Goal: Task Accomplishment & Management: Use online tool/utility

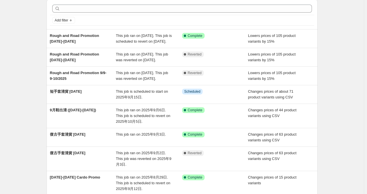
scroll to position [23, 0]
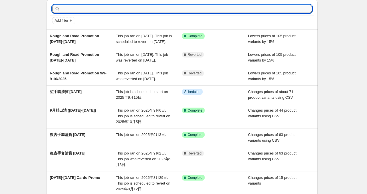
click at [107, 12] on input "text" at bounding box center [186, 9] width 251 height 8
type input "eleveit"
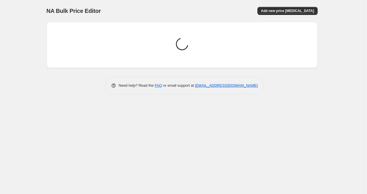
scroll to position [0, 0]
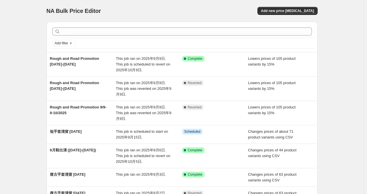
click at [13, 114] on div "NA Bulk Price Editor. This page is ready NA Bulk Price Editor Add new price [ME…" at bounding box center [182, 170] width 364 height 340
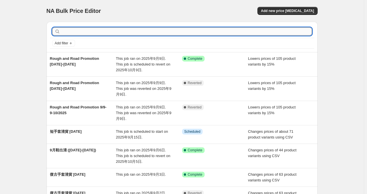
click at [107, 33] on input "text" at bounding box center [186, 31] width 251 height 8
type input "eleveit"
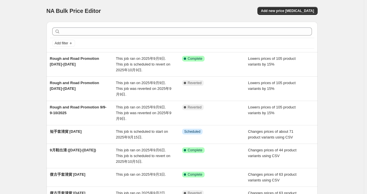
click at [26, 91] on div "NA Bulk Price Editor. This page is ready NA Bulk Price Editor Add new price [ME…" at bounding box center [182, 170] width 364 height 340
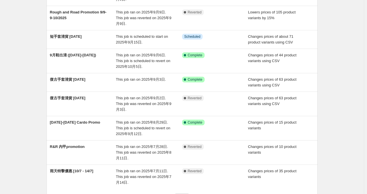
scroll to position [119, 0]
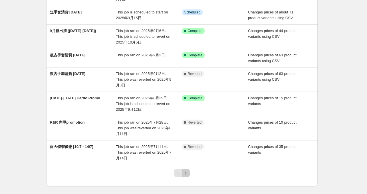
click at [188, 170] on icon "Next" at bounding box center [186, 173] width 6 height 6
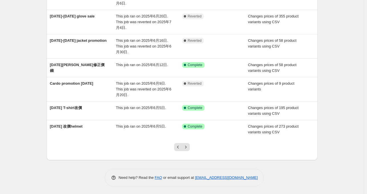
scroll to position [134, 0]
click at [189, 145] on icon "Next" at bounding box center [186, 147] width 6 height 6
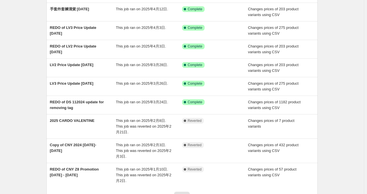
scroll to position [111, 0]
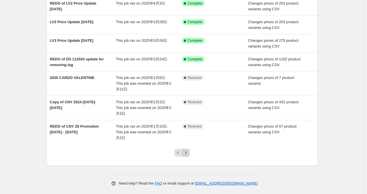
click at [188, 150] on icon "Next" at bounding box center [186, 153] width 6 height 6
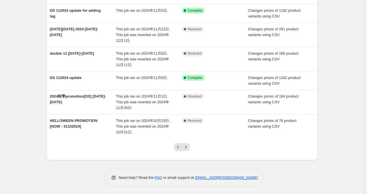
scroll to position [0, 0]
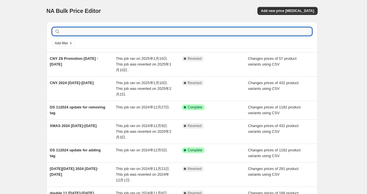
click at [82, 34] on input "text" at bounding box center [186, 31] width 251 height 8
click at [23, 57] on div "NA Bulk Price Editor. This page is ready NA Bulk Price Editor Add new price [ME…" at bounding box center [182, 167] width 364 height 334
